Goal: Information Seeking & Learning: Learn about a topic

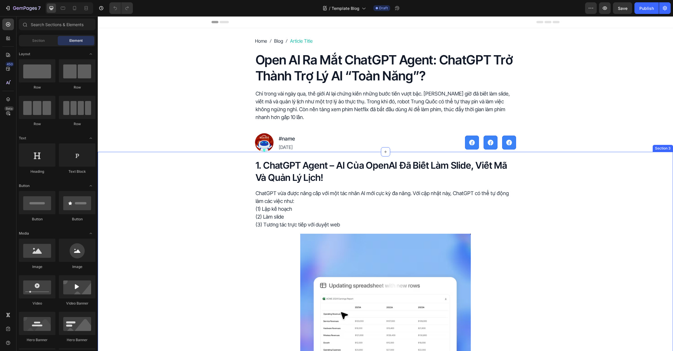
click at [241, 168] on div "1. ChatGPT Agent – AI Của OpenAI Đã Biết Làm Slide, Viết Mã Và Quản Lý Lịch! He…" at bounding box center [385, 291] width 575 height 264
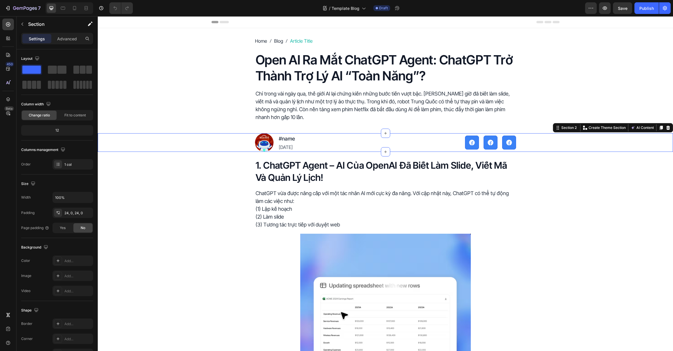
click at [236, 137] on div "Image #name Text Block [DATE] Text Block Row Button Button Button Row Row" at bounding box center [385, 142] width 575 height 19
click at [232, 122] on div "Home Blog Article Title Breadcrumb Open AI Ra Mắt ChatGPT Agent: ChatGPT Trở Th…" at bounding box center [385, 81] width 575 height 89
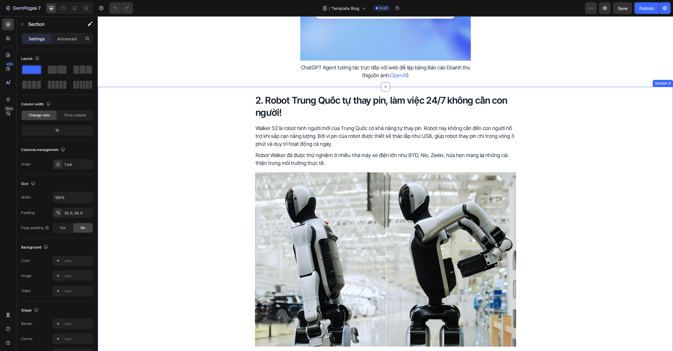
click at [230, 164] on div "2. Robot Trung Quốc tự thay pin, làm việc 24/7 không cần con người! Heading Wal…" at bounding box center [385, 230] width 575 height 272
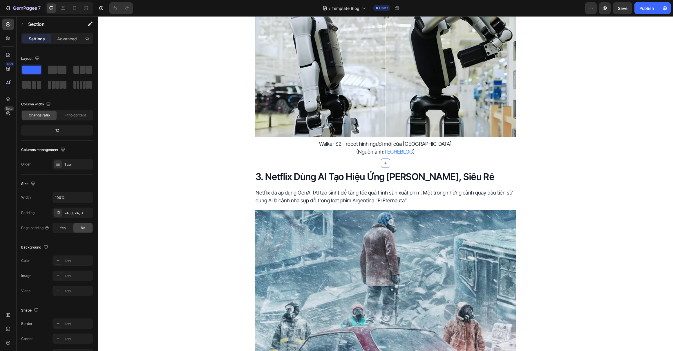
scroll to position [554, 0]
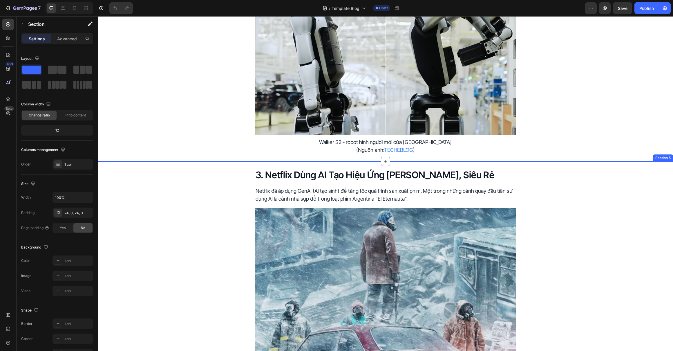
click at [227, 184] on div "3. Netflix Dùng AI Tạo Hiệu Ứng Phim Siêu Nhanh, Siêu Rẻ Heading Netflix đã áp …" at bounding box center [385, 295] width 575 height 254
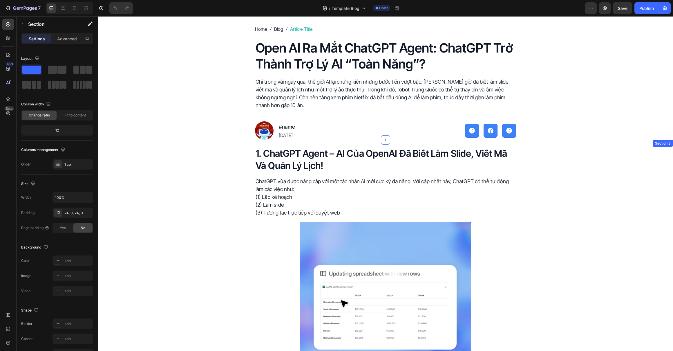
scroll to position [0, 0]
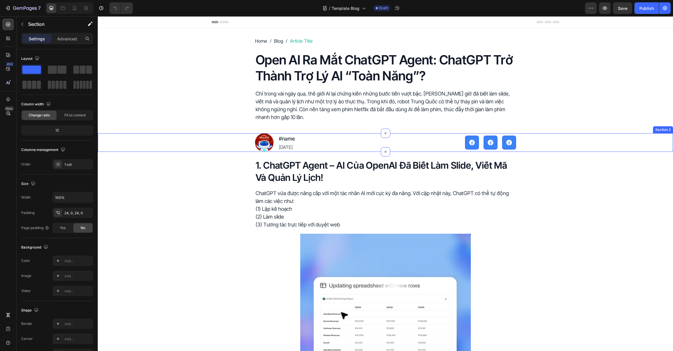
click at [207, 138] on div "Image #name Text Block [DATE] Text Block Row Button Button Button Row Row" at bounding box center [385, 142] width 575 height 19
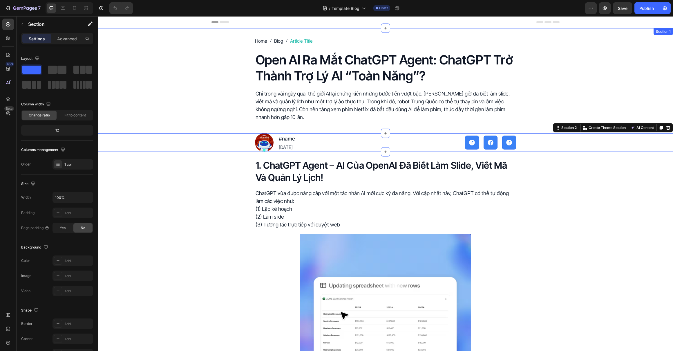
click at [209, 122] on div "Home Blog Article Title Breadcrumb Open AI Ra Mắt ChatGPT Agent: ChatGPT Trở Th…" at bounding box center [385, 81] width 575 height 89
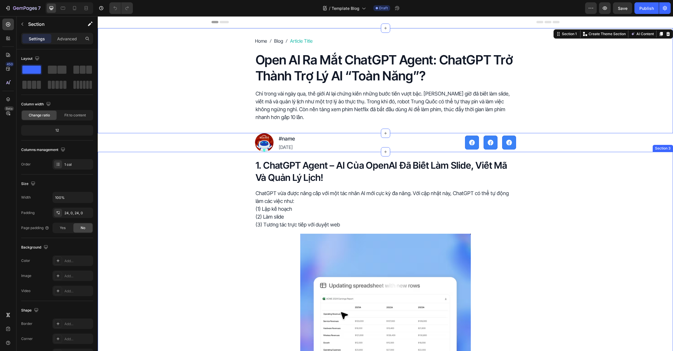
click at [218, 163] on div "1. ChatGPT Agent – AI Của OpenAI Đã Biết Làm Slide, Viết Mã Và Quản Lý Lịch! He…" at bounding box center [385, 291] width 575 height 264
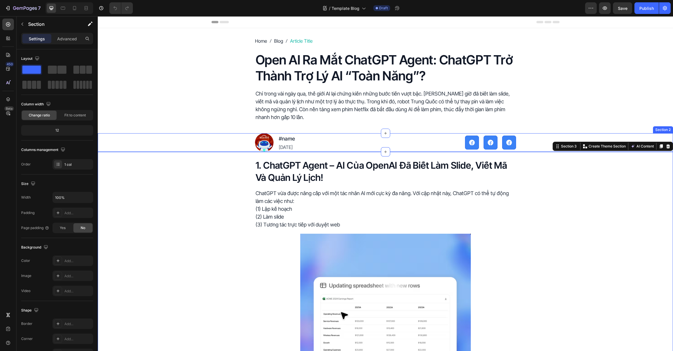
click at [218, 141] on div "Image #name Text Block [DATE] Text Block Row Button Button Button Row Row" at bounding box center [385, 142] width 575 height 19
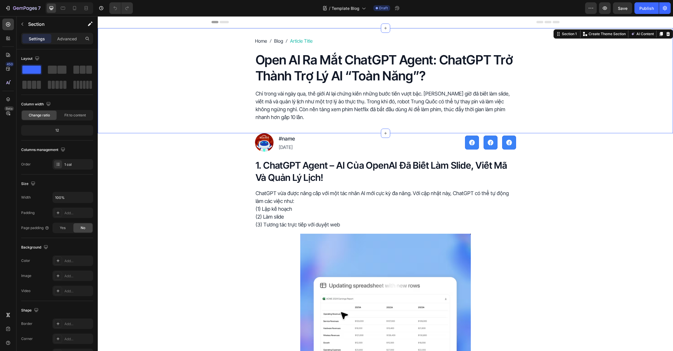
click at [217, 117] on div "Home Blog Article Title Breadcrumb Open AI Ra Mắt ChatGPT Agent: ChatGPT Trở Th…" at bounding box center [385, 81] width 575 height 89
click at [215, 169] on div "1. ChatGPT Agent – AI Của OpenAI Đã Biết Làm Slide, Viết Mã Và Quản Lý Lịch! He…" at bounding box center [385, 291] width 575 height 264
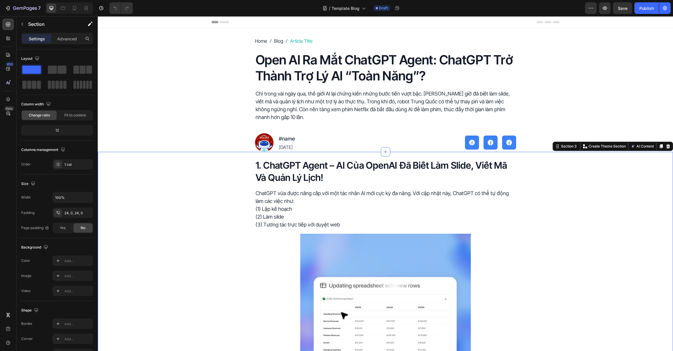
click at [210, 217] on div "1. ChatGPT Agent – AI Của OpenAI Đã Biết Làm Slide, Viết Mã Và Quản Lý Lịch! He…" at bounding box center [385, 291] width 575 height 264
click at [200, 146] on div "Image #name Text Block [DATE] Text Block Row Button Button Button Row Row" at bounding box center [385, 142] width 575 height 19
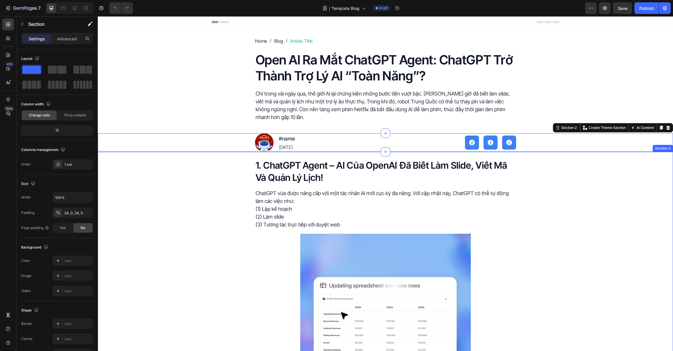
click at [184, 217] on div "1. ChatGPT Agent – AI Của OpenAI Đã Biết Làm Slide, Viết Mã Và Quản Lý Lịch! He…" at bounding box center [385, 291] width 575 height 264
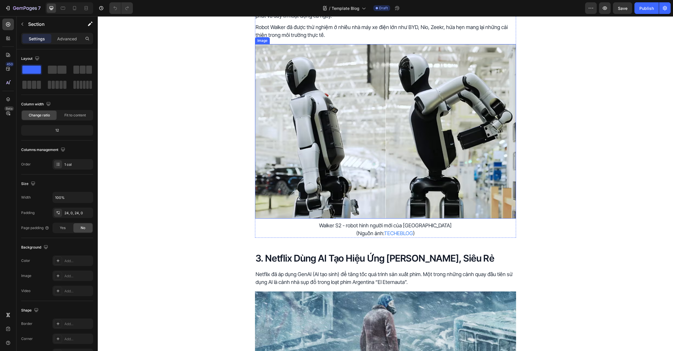
scroll to position [395, 0]
